Goal: Find specific page/section: Find specific page/section

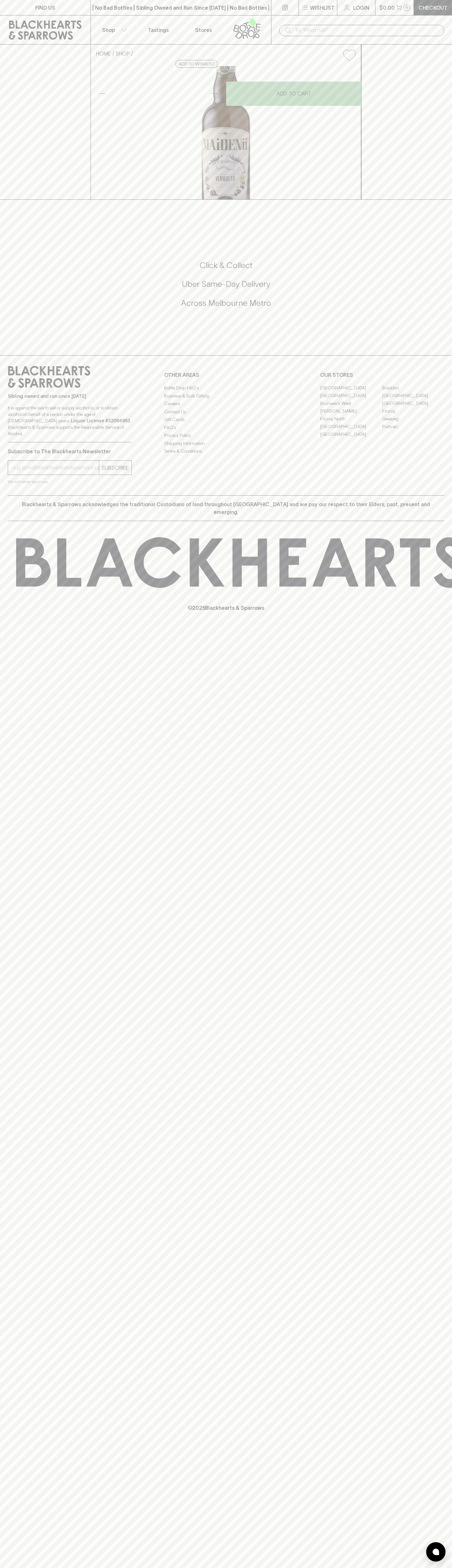
click at [439, 21] on div "​" at bounding box center [361, 30] width 181 height 29
click at [444, 144] on div "HOME SHOP Maidenii Dry Vermouth $50.00 Add to wishlist No Further Discounts 1 A…" at bounding box center [226, 122] width 452 height 155
click at [141, 1567] on html "FIND US | No Bad Bottles | Sibling Owned and Run Since [DATE] | No Bad Bottles …" at bounding box center [226, 784] width 452 height 1568
click at [23, 1430] on div "FIND US | No Bad Bottles | Sibling Owned and Run Since [DATE] | No Bad Bottles …" at bounding box center [226, 784] width 452 height 1568
click at [351, 422] on link "Fitzroy North" at bounding box center [351, 419] width 62 height 8
